Goal: Navigation & Orientation: Find specific page/section

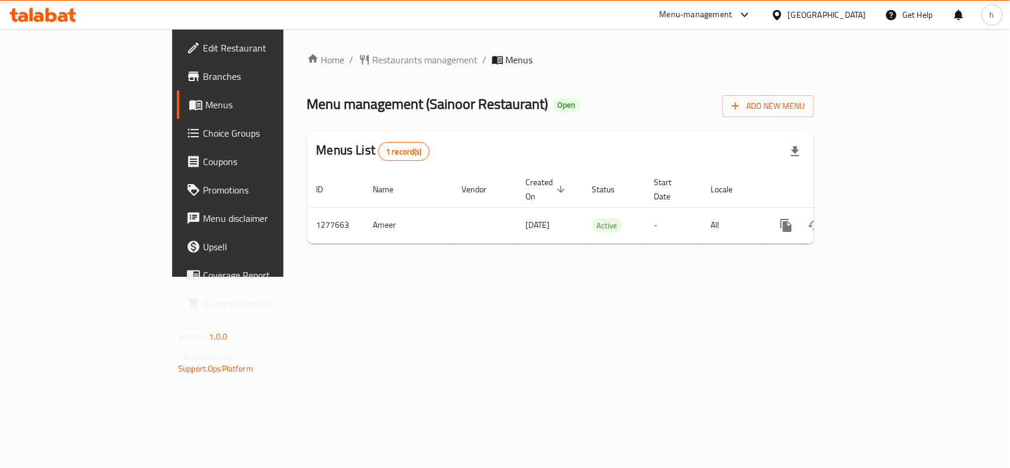
click at [841, 13] on div "[GEOGRAPHIC_DATA]" at bounding box center [827, 14] width 78 height 13
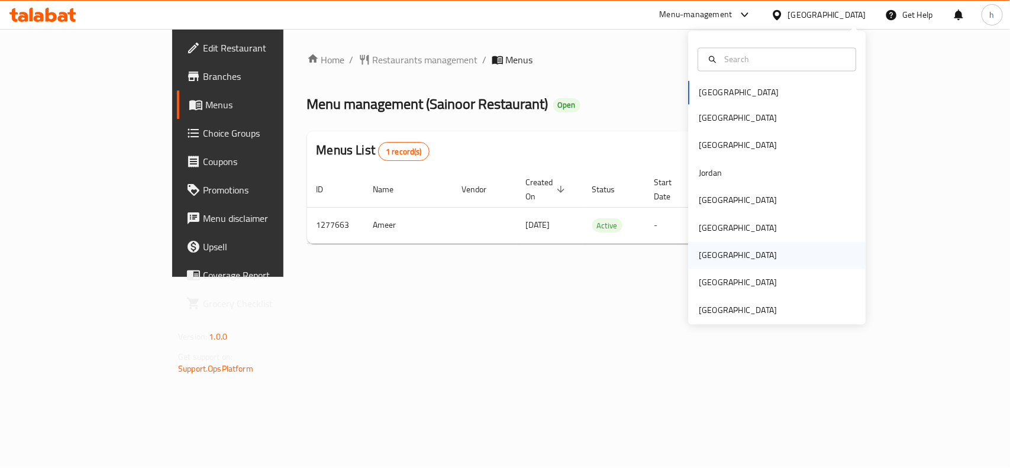
click at [701, 256] on div "[GEOGRAPHIC_DATA]" at bounding box center [738, 255] width 78 height 13
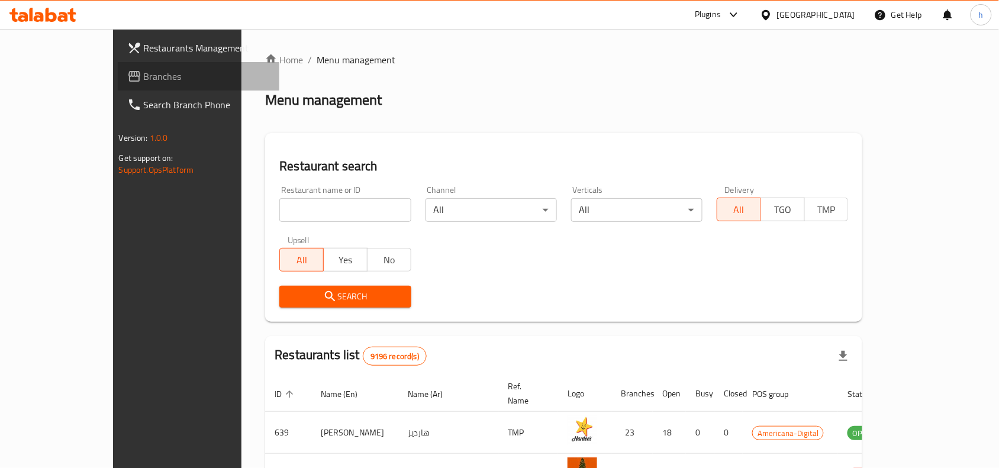
click at [144, 72] on span "Branches" at bounding box center [207, 76] width 127 height 14
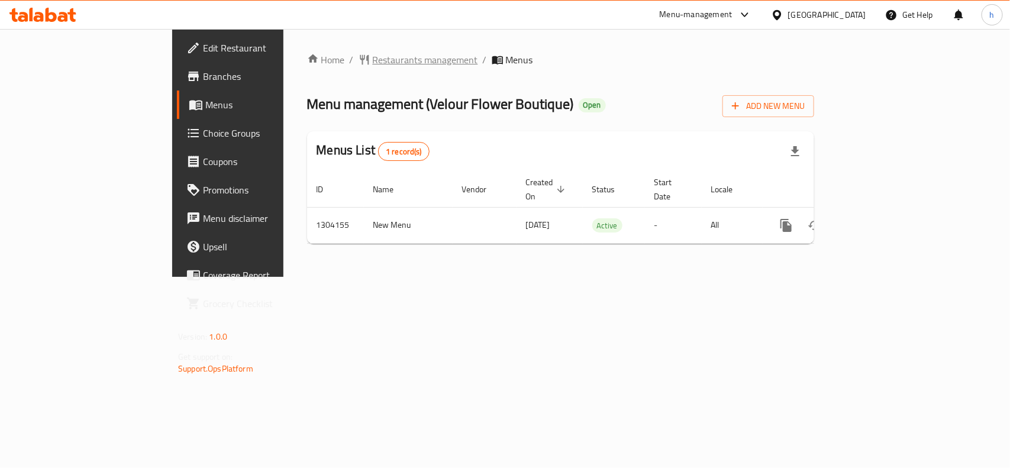
click at [373, 59] on span "Restaurants management" at bounding box center [425, 60] width 105 height 14
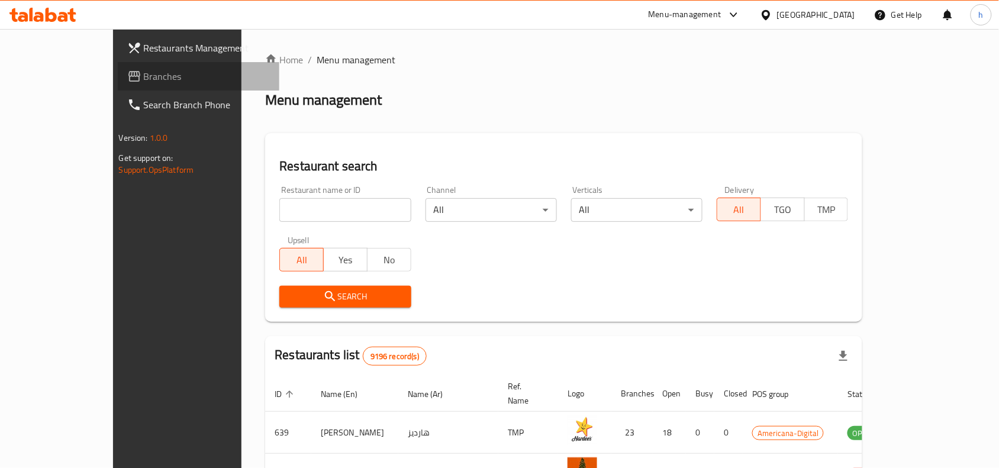
click at [144, 76] on span "Branches" at bounding box center [207, 76] width 127 height 14
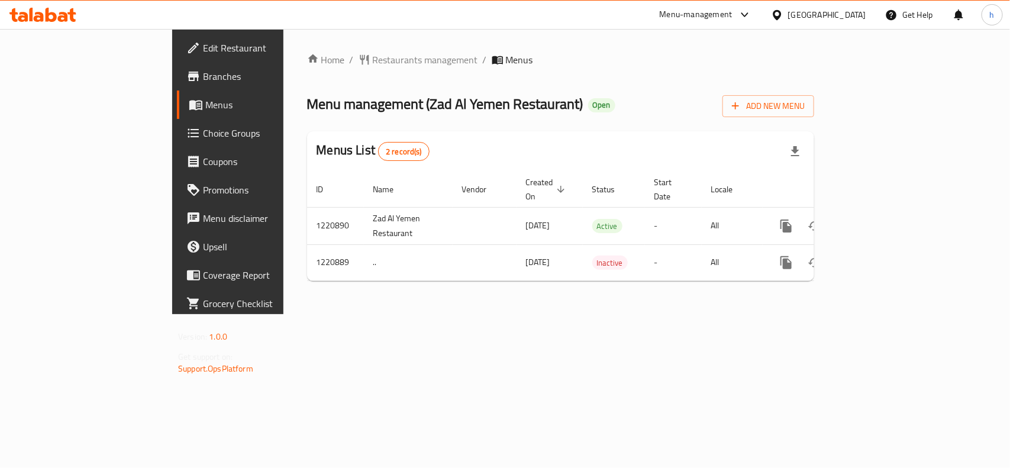
click at [877, 19] on div "Get Help" at bounding box center [909, 15] width 67 height 28
click at [845, 13] on div "[GEOGRAPHIC_DATA]" at bounding box center [827, 14] width 78 height 13
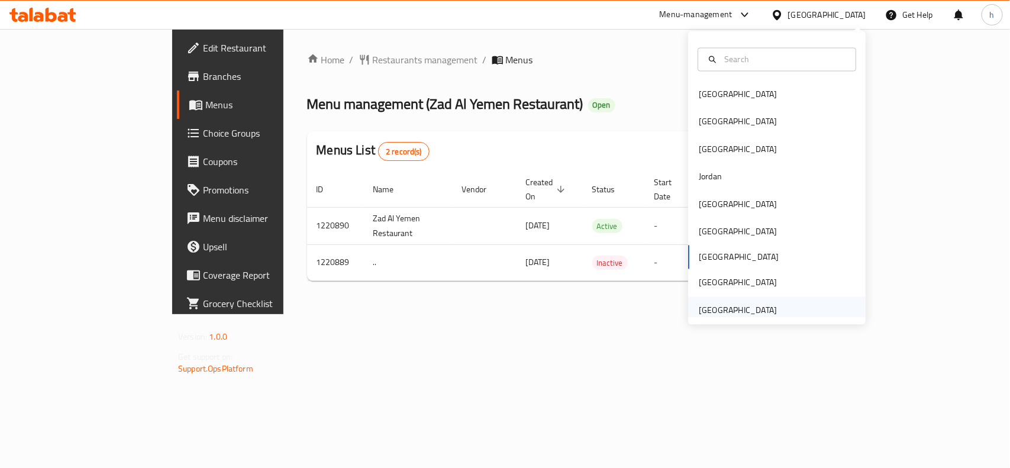
click at [740, 315] on div "[GEOGRAPHIC_DATA]" at bounding box center [738, 310] width 78 height 13
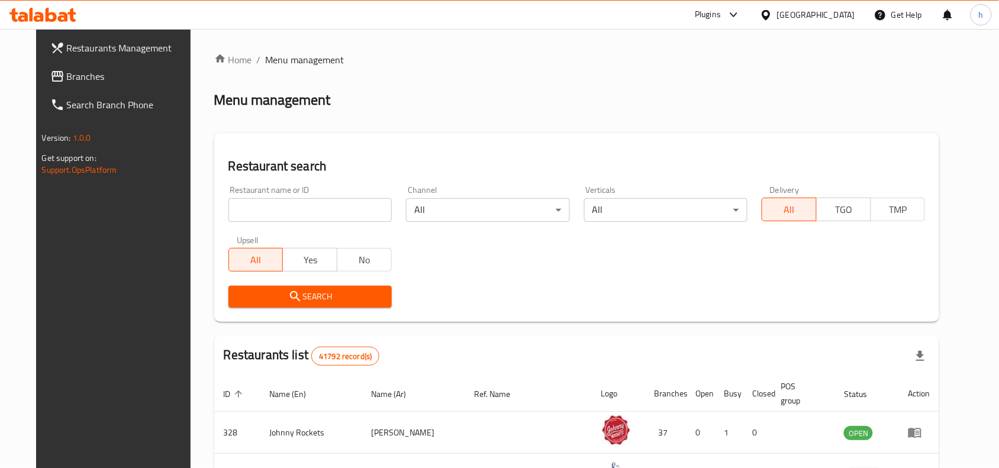
click at [60, 66] on link "Branches" at bounding box center [122, 76] width 162 height 28
